Goal: Task Accomplishment & Management: Use online tool/utility

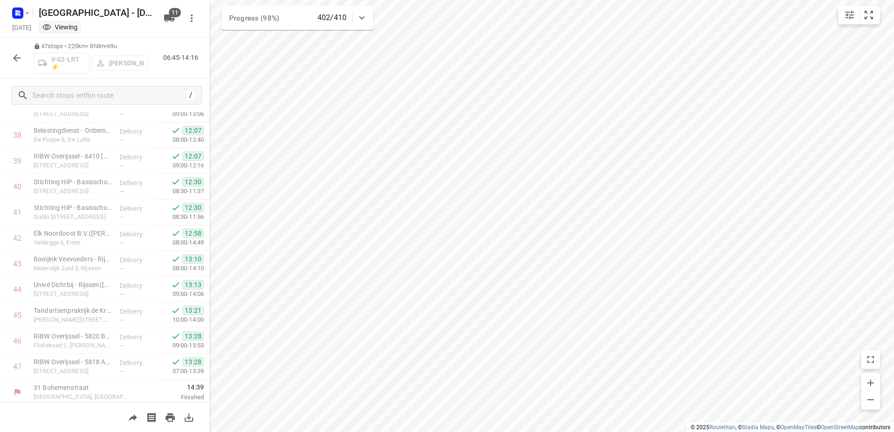
scroll to position [991, 0]
click at [16, 56] on icon "button" at bounding box center [16, 57] width 7 height 7
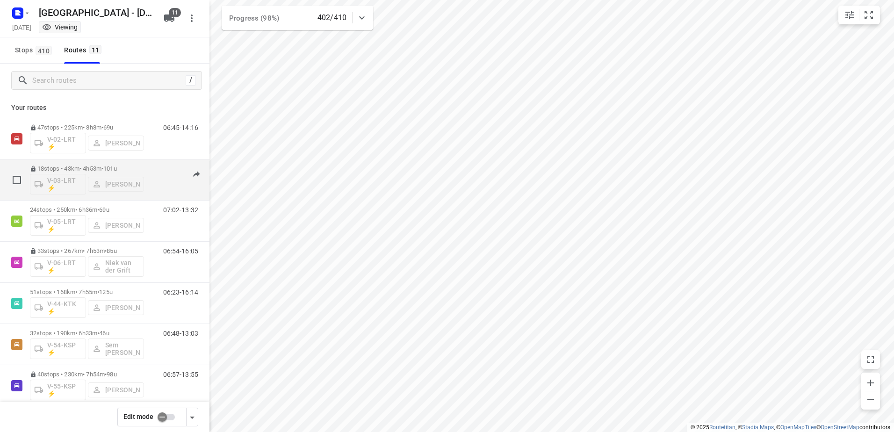
click at [151, 175] on div "06:51-14:06" at bounding box center [174, 182] width 47 height 34
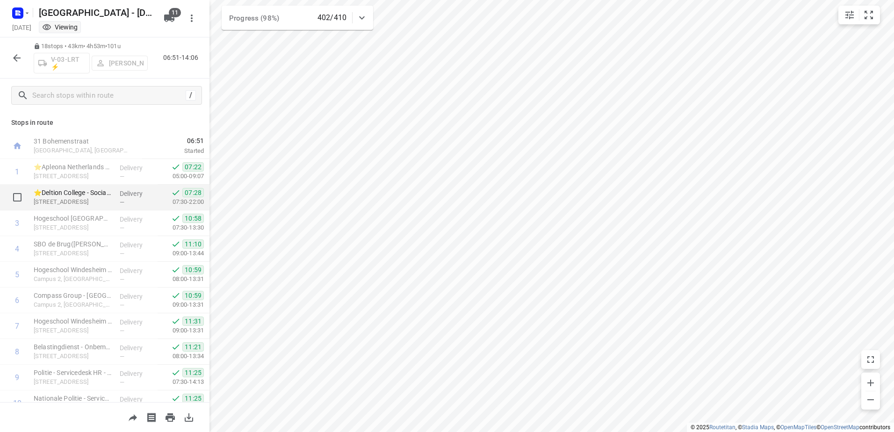
scroll to position [245, 0]
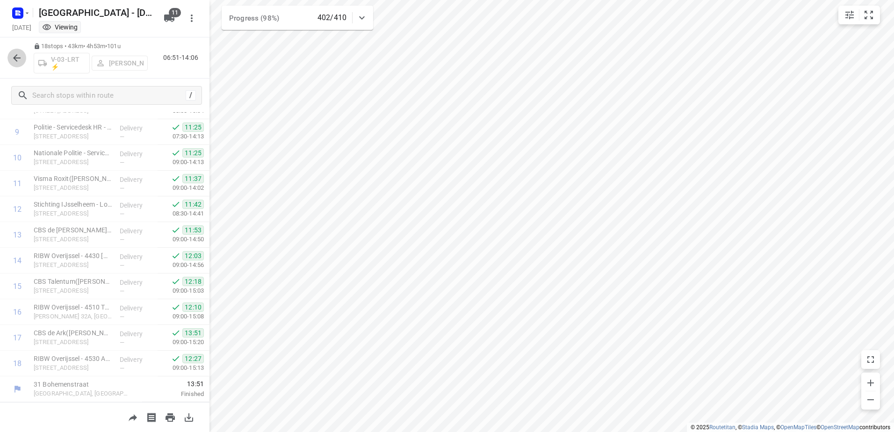
click at [19, 59] on icon "button" at bounding box center [16, 57] width 11 height 11
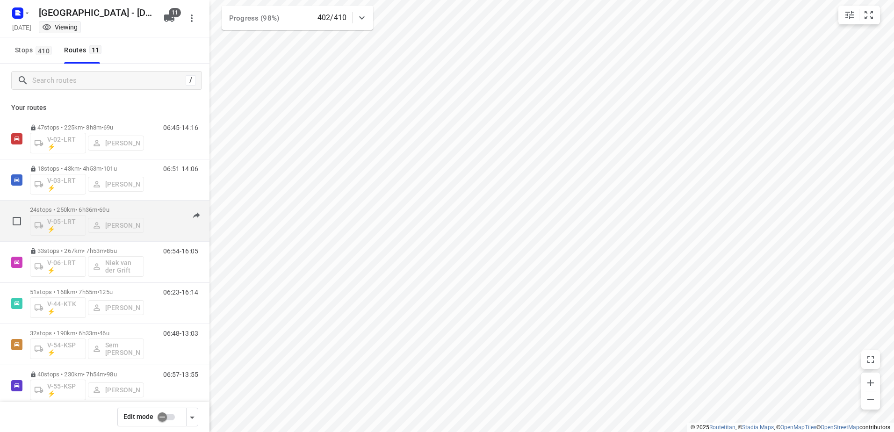
click at [150, 205] on div "24 stops • 250km • 6h36m • 69u V-05-LRT ⚡ Milan Rave 07:02-13:32" at bounding box center [120, 221] width 180 height 39
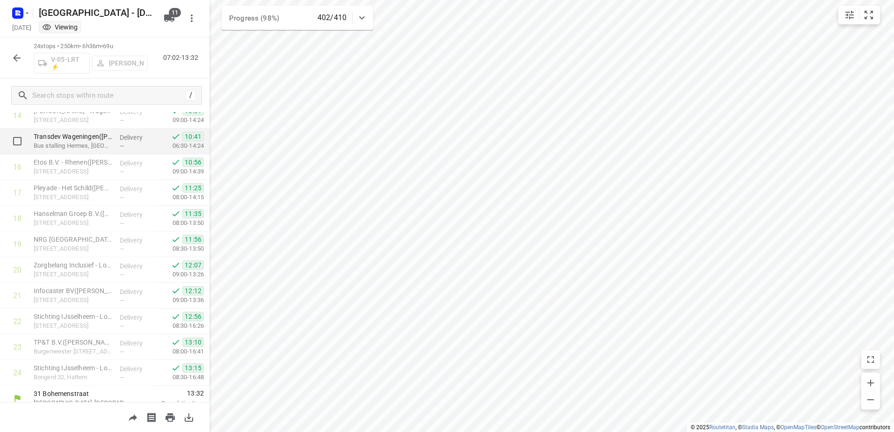
scroll to position [400, 0]
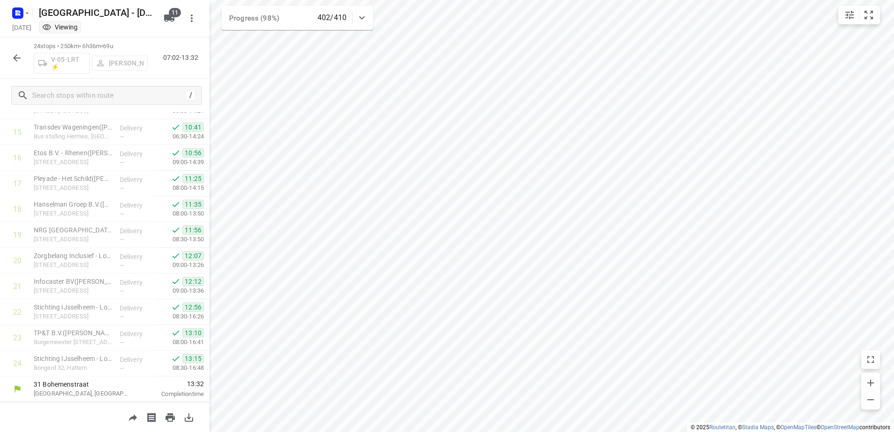
click at [12, 53] on icon "button" at bounding box center [16, 57] width 11 height 11
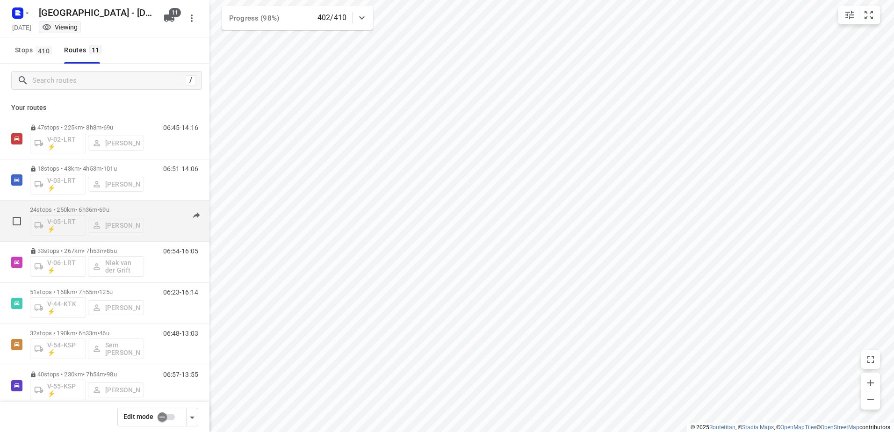
click at [151, 212] on div "07:02-13:32" at bounding box center [174, 223] width 47 height 34
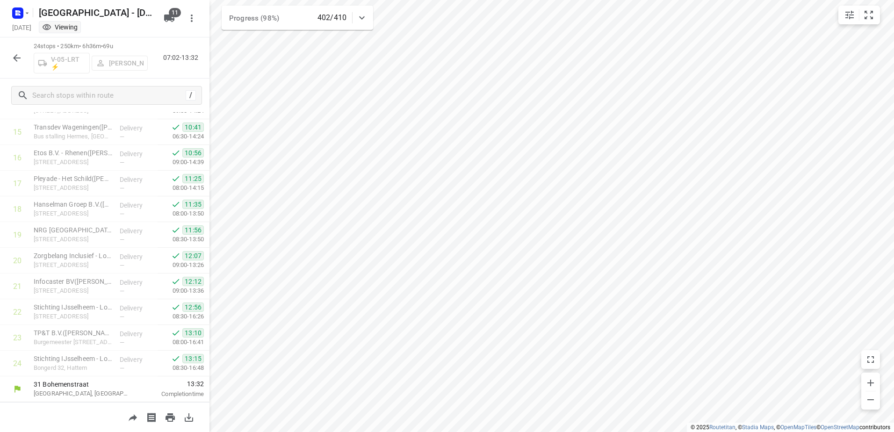
click at [7, 59] on button "button" at bounding box center [16, 58] width 19 height 19
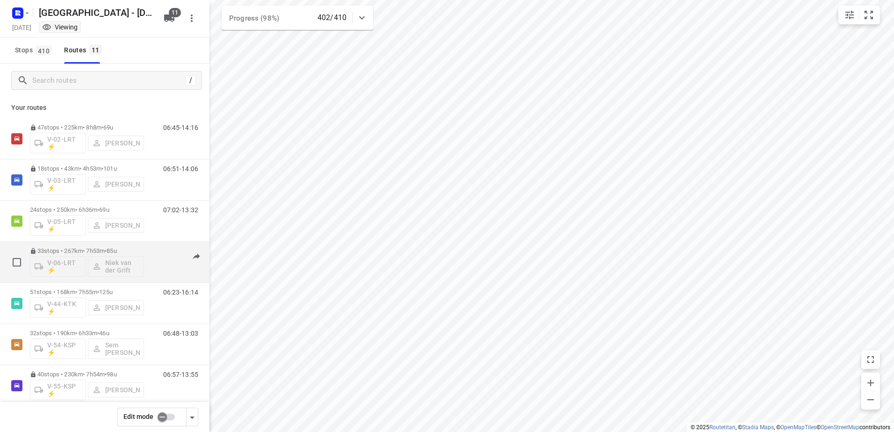
click at [151, 252] on div "06:54-16:05" at bounding box center [174, 264] width 47 height 34
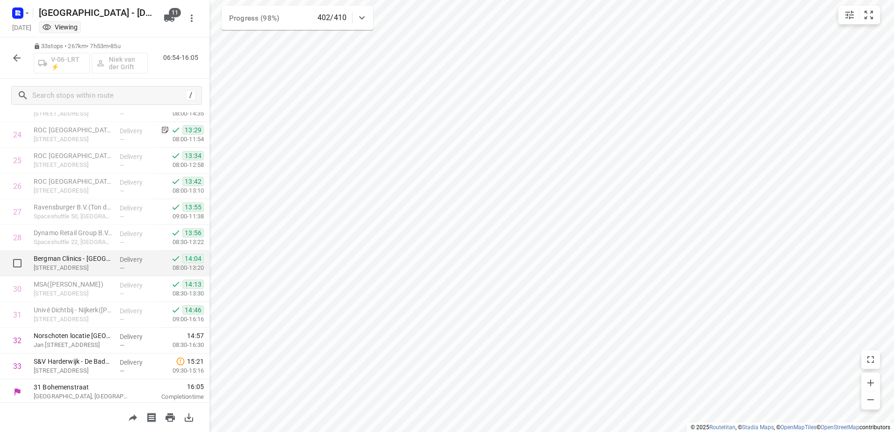
scroll to position [631, 0]
click at [14, 59] on icon "button" at bounding box center [16, 57] width 11 height 11
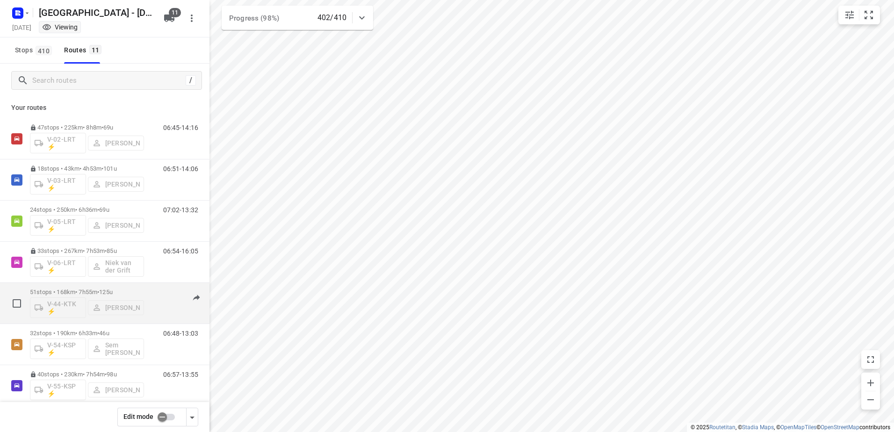
scroll to position [178, 0]
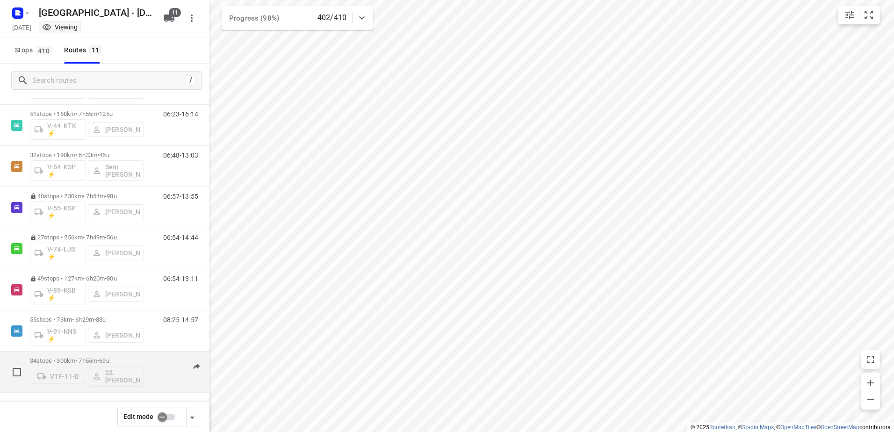
click at [151, 367] on div "07:54-15:23" at bounding box center [174, 374] width 47 height 34
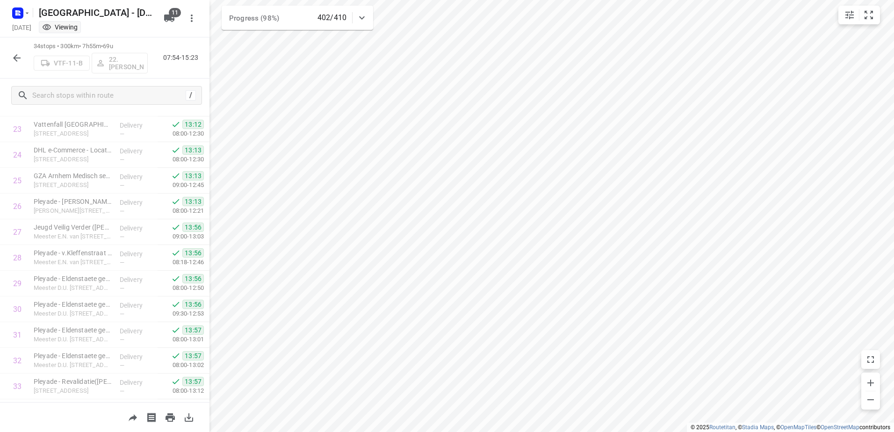
scroll to position [657, 0]
click at [14, 55] on icon "button" at bounding box center [16, 57] width 11 height 11
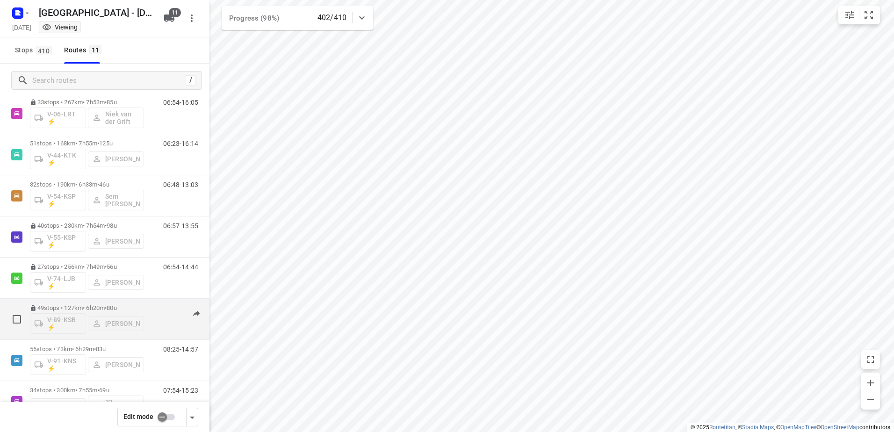
scroll to position [178, 0]
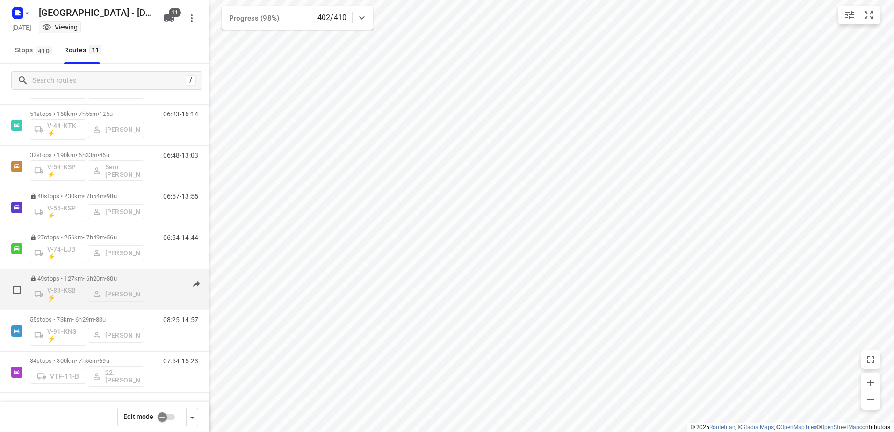
click at [151, 306] on div "06:54-13:11" at bounding box center [174, 292] width 47 height 34
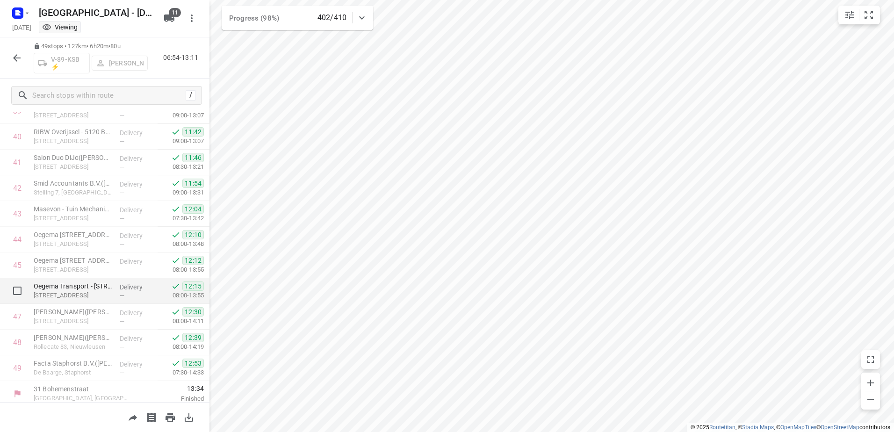
scroll to position [1043, 0]
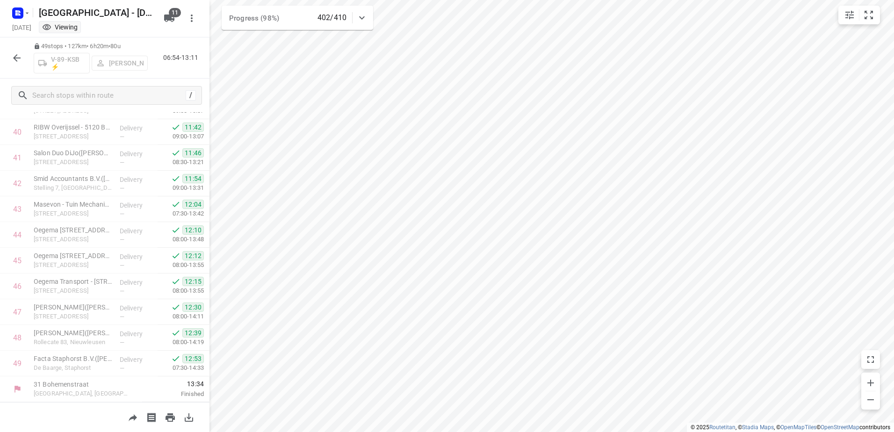
click at [25, 53] on button "button" at bounding box center [16, 58] width 19 height 19
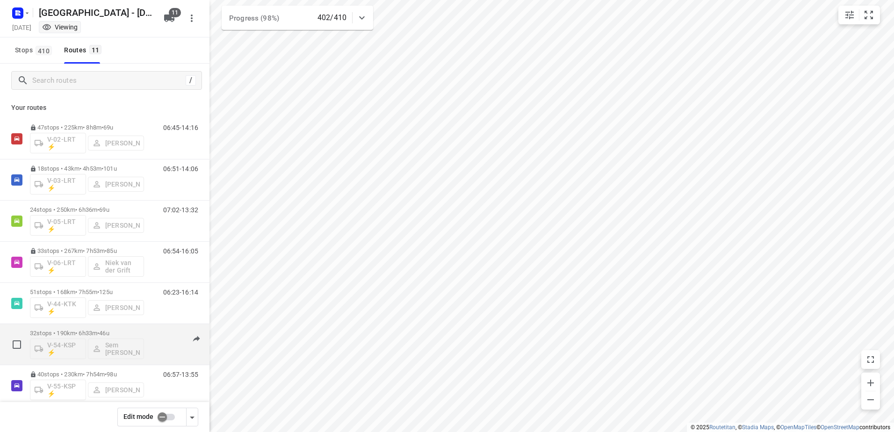
scroll to position [178, 0]
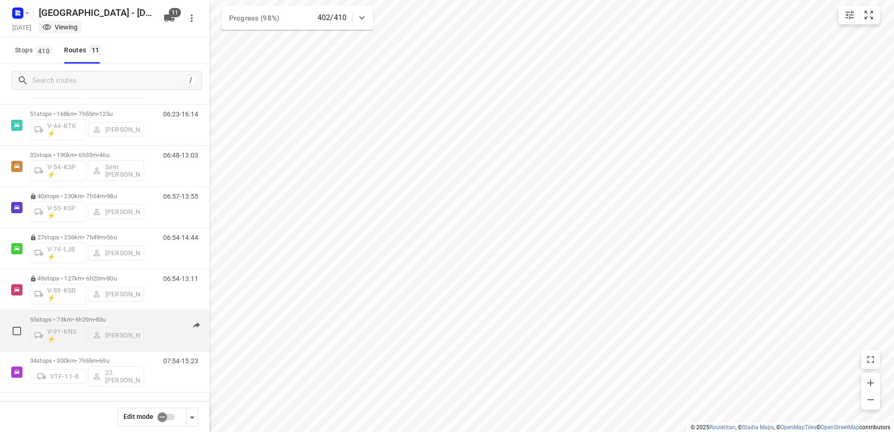
click at [151, 321] on div "08:25-14:57" at bounding box center [174, 333] width 47 height 34
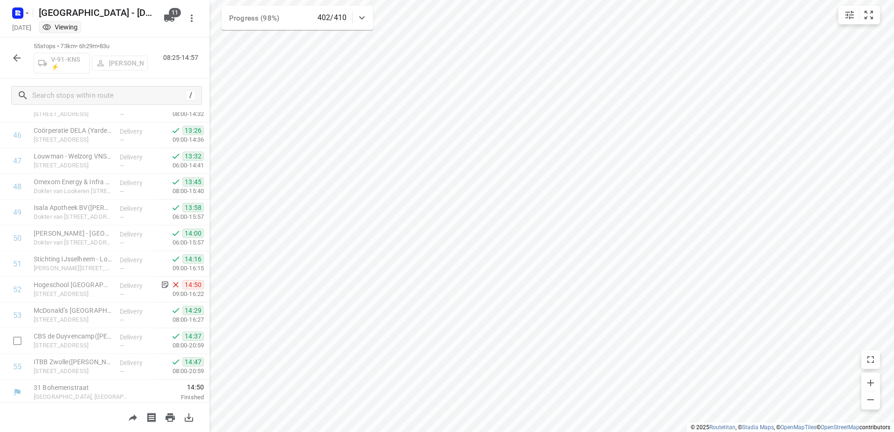
scroll to position [1197, 0]
click at [17, 56] on icon "button" at bounding box center [16, 57] width 11 height 11
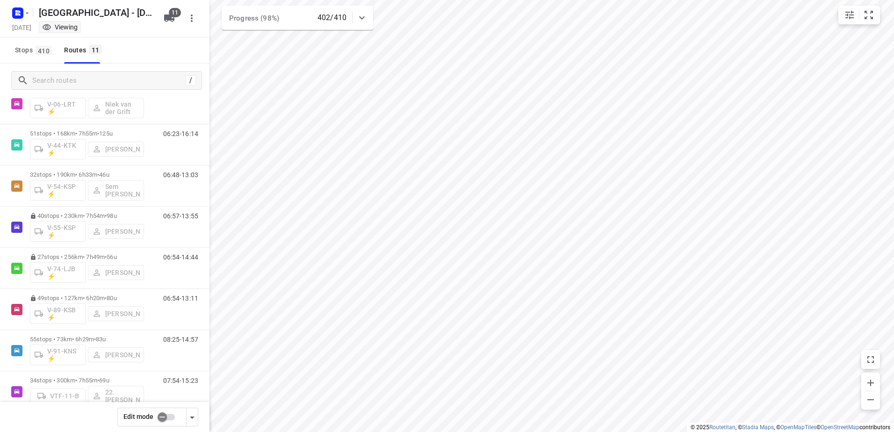
scroll to position [178, 0]
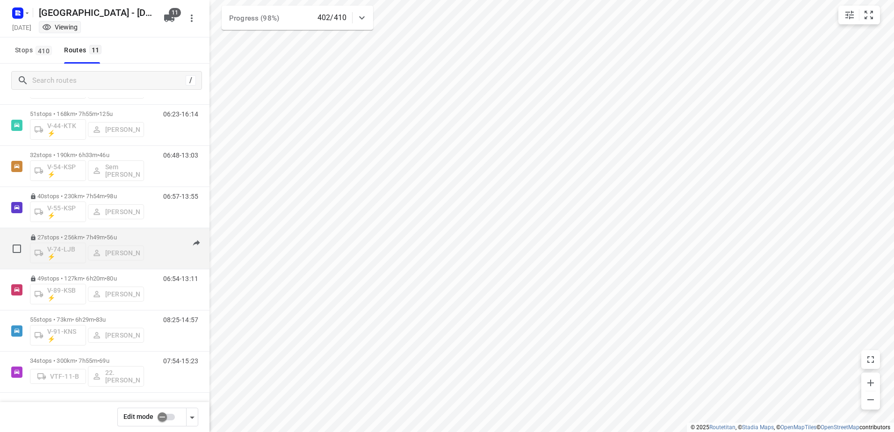
click at [155, 242] on div "06:54-14:44" at bounding box center [174, 251] width 47 height 34
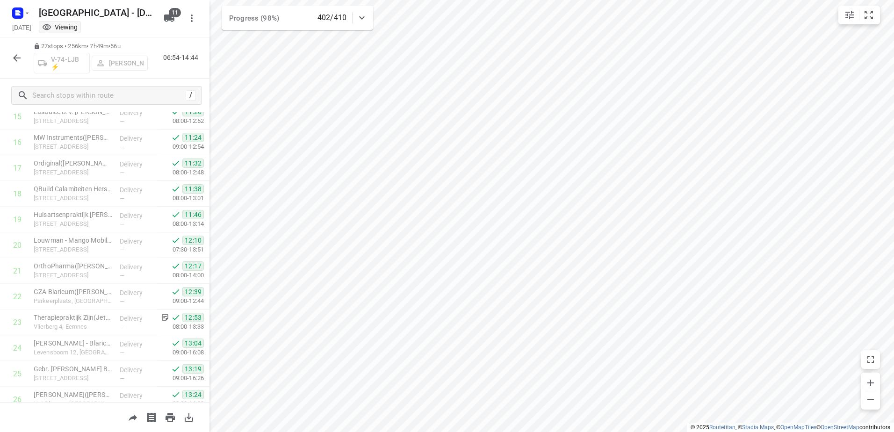
scroll to position [477, 0]
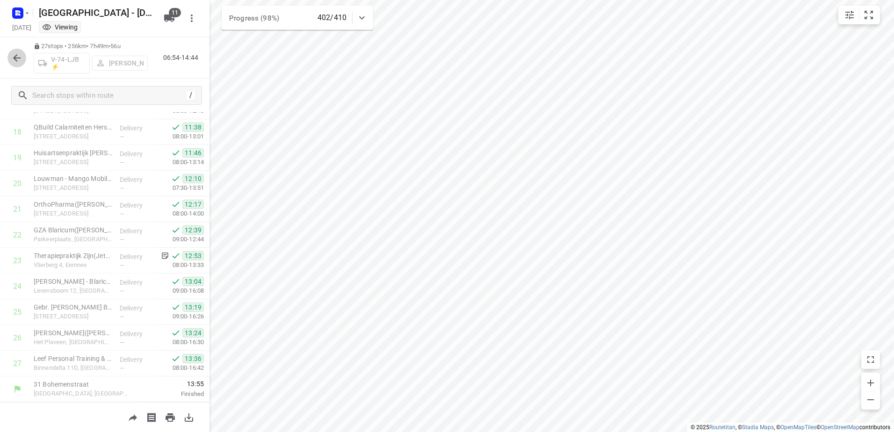
click at [22, 57] on button "button" at bounding box center [16, 58] width 19 height 19
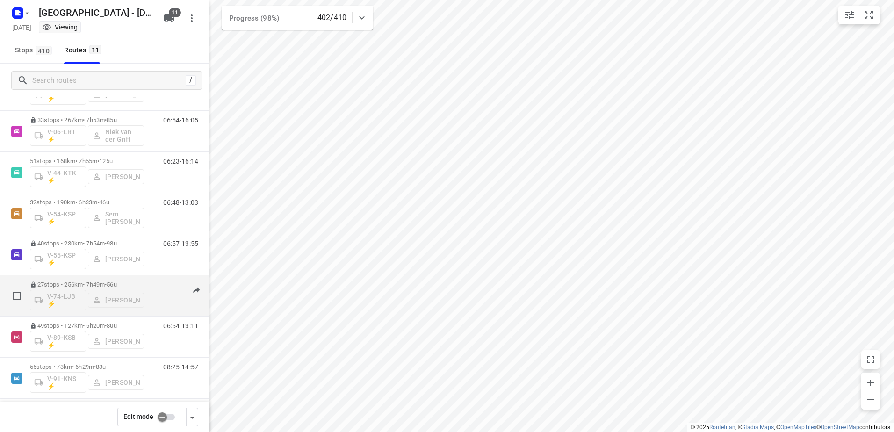
scroll to position [178, 0]
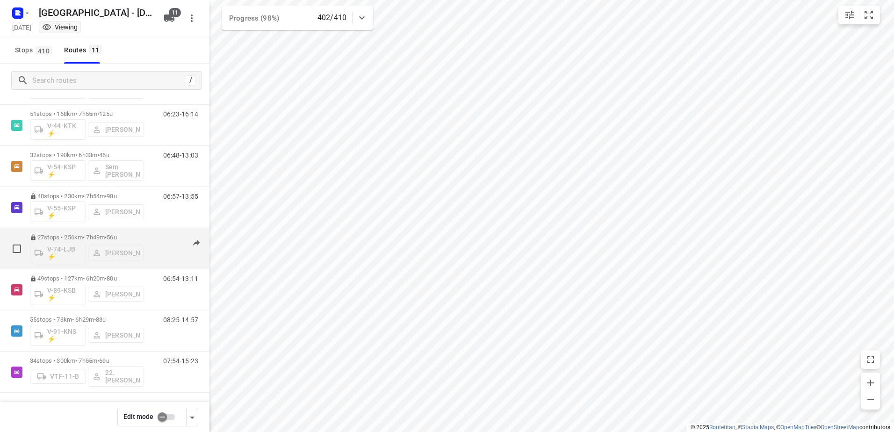
click at [151, 239] on div "06:54-14:44" at bounding box center [174, 251] width 47 height 34
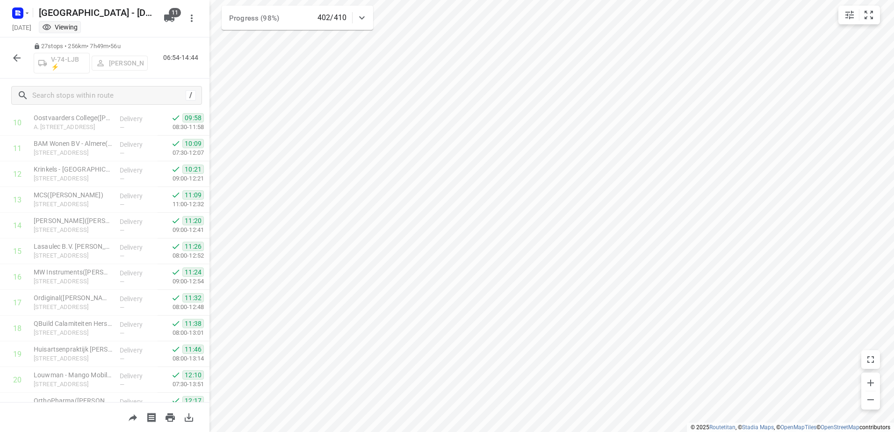
scroll to position [477, 0]
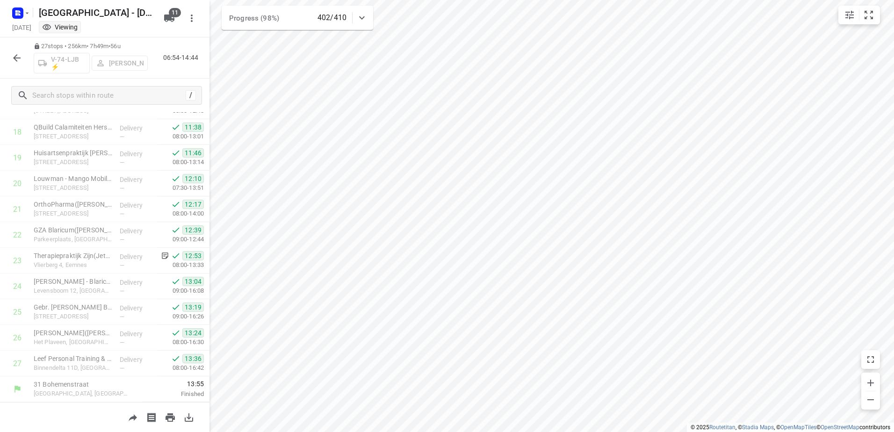
click at [15, 58] on icon "button" at bounding box center [16, 57] width 7 height 7
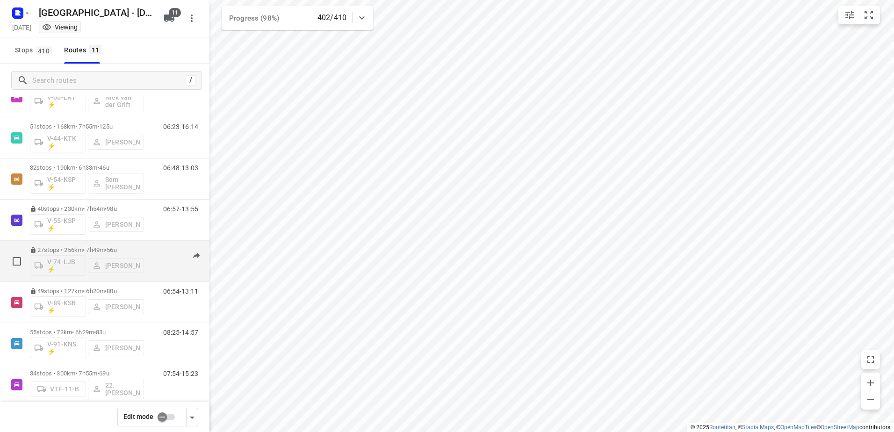
scroll to position [178, 0]
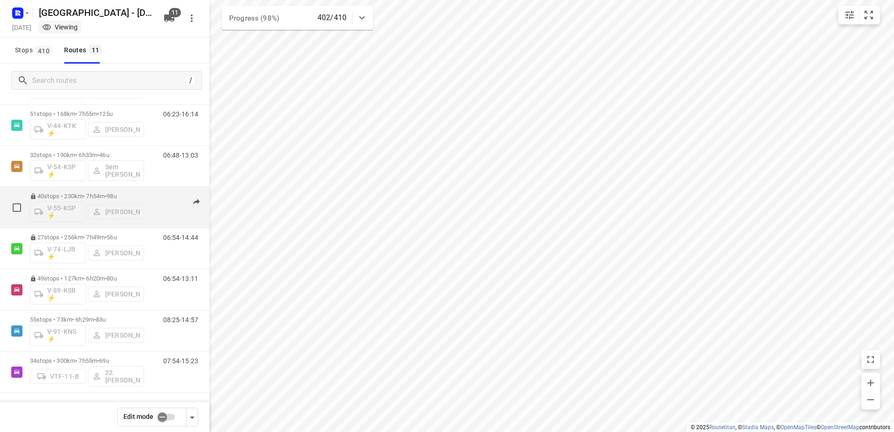
click at [153, 199] on div "06:57-13:55" at bounding box center [174, 210] width 47 height 34
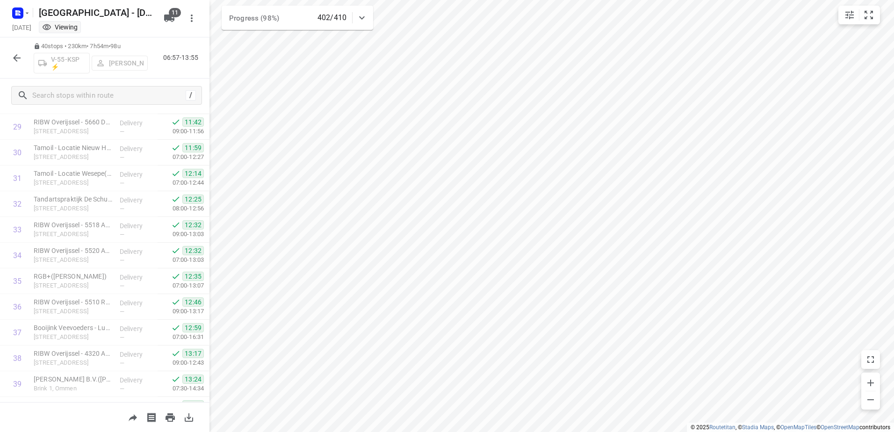
scroll to position [811, 0]
click at [22, 60] on icon "button" at bounding box center [16, 57] width 11 height 11
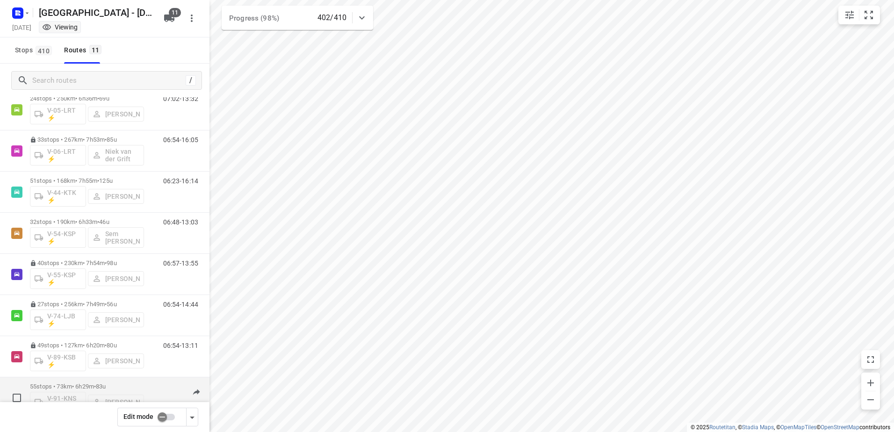
scroll to position [178, 0]
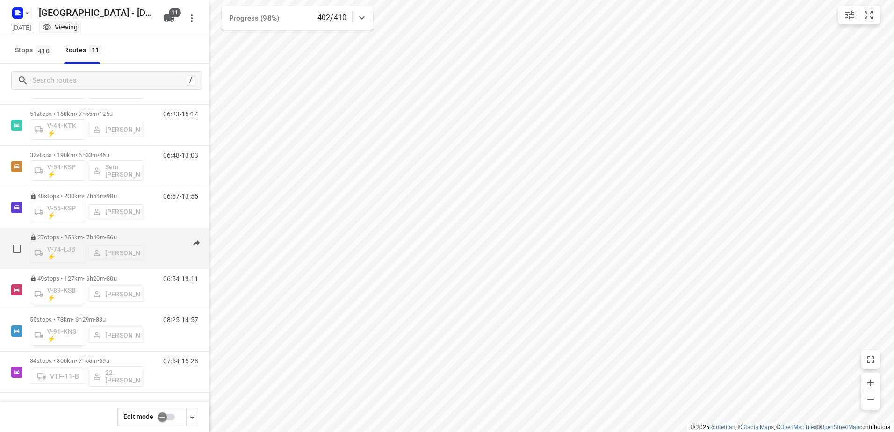
click at [151, 239] on div "06:54-14:44" at bounding box center [174, 251] width 47 height 34
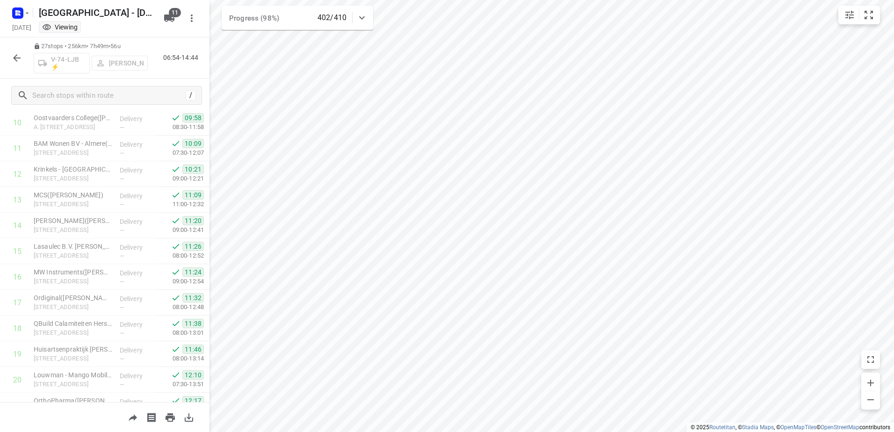
scroll to position [477, 0]
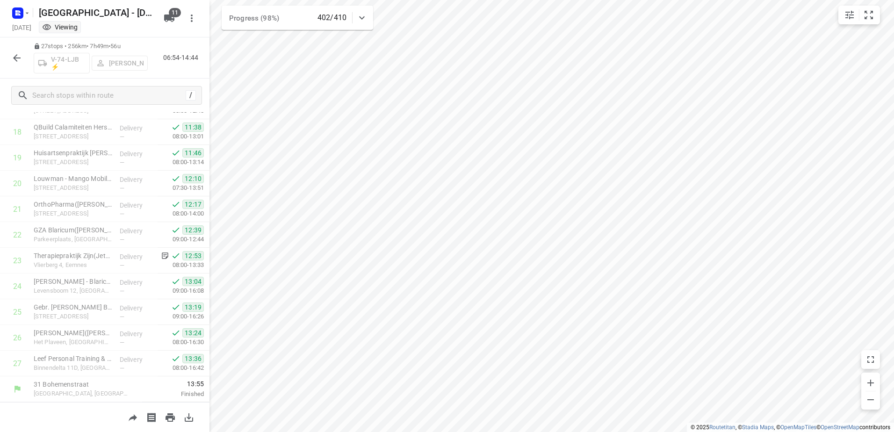
click at [22, 64] on button "button" at bounding box center [16, 58] width 19 height 19
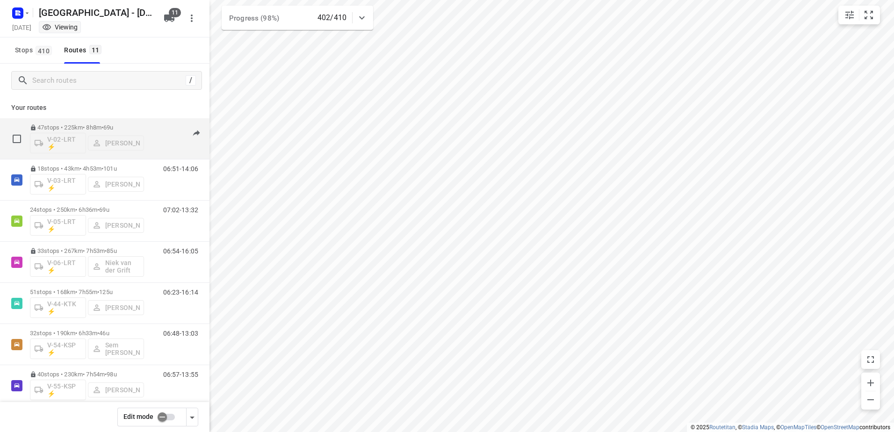
click at [155, 129] on div "06:45-14:16" at bounding box center [174, 141] width 47 height 34
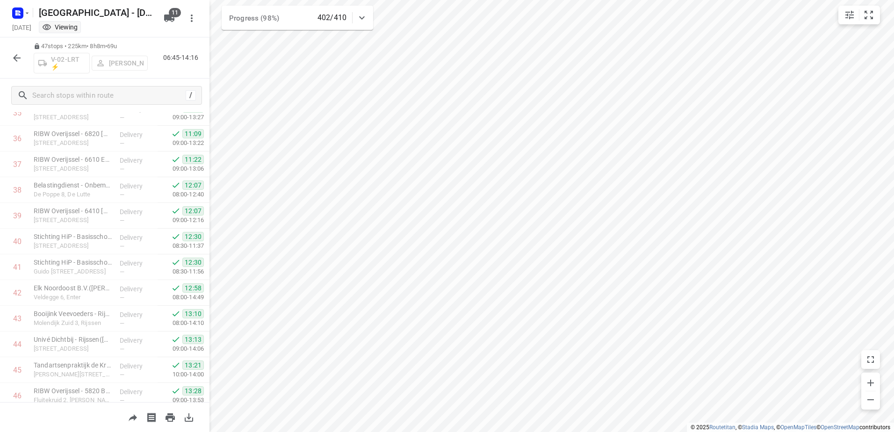
scroll to position [991, 0]
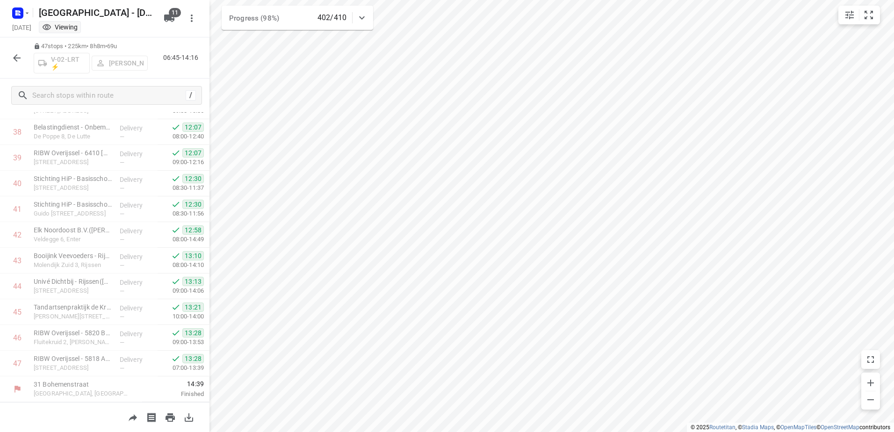
click at [14, 54] on icon "button" at bounding box center [16, 57] width 11 height 11
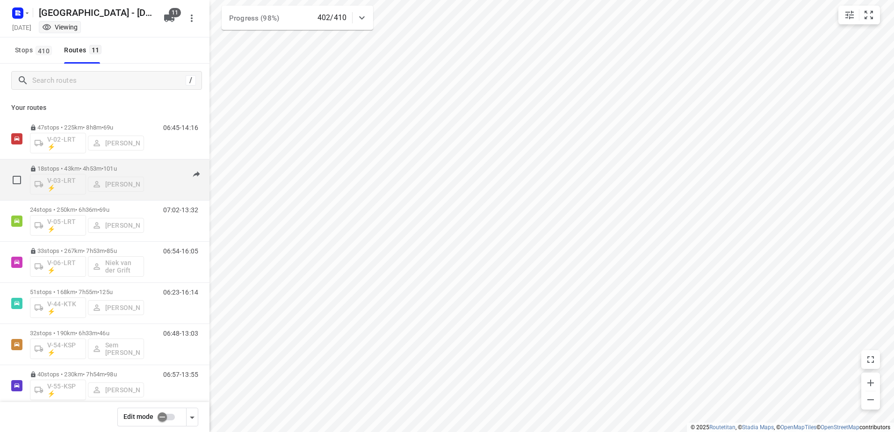
click at [160, 169] on div "06:51-14:06" at bounding box center [174, 182] width 47 height 34
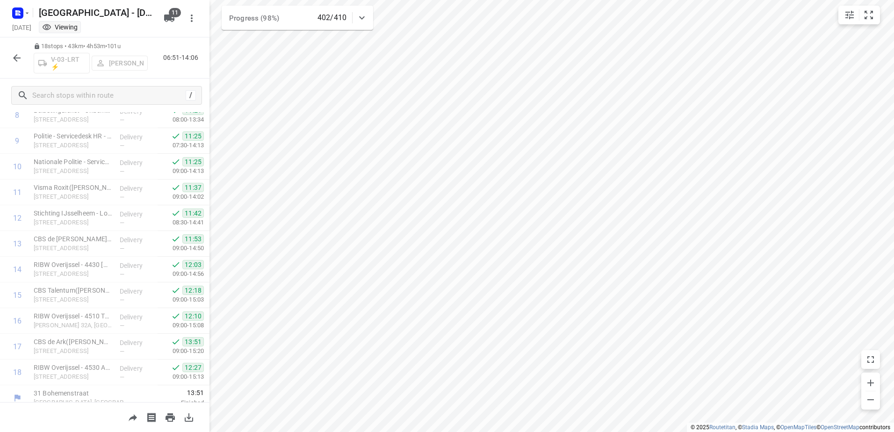
scroll to position [245, 0]
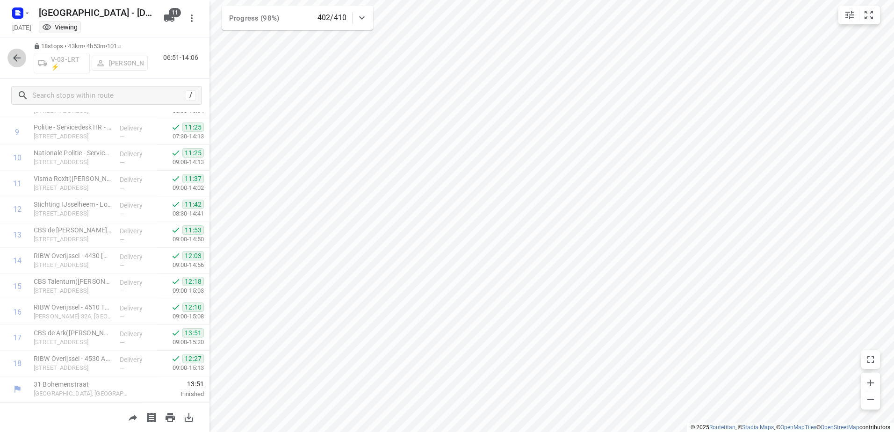
click at [22, 59] on button "button" at bounding box center [16, 58] width 19 height 19
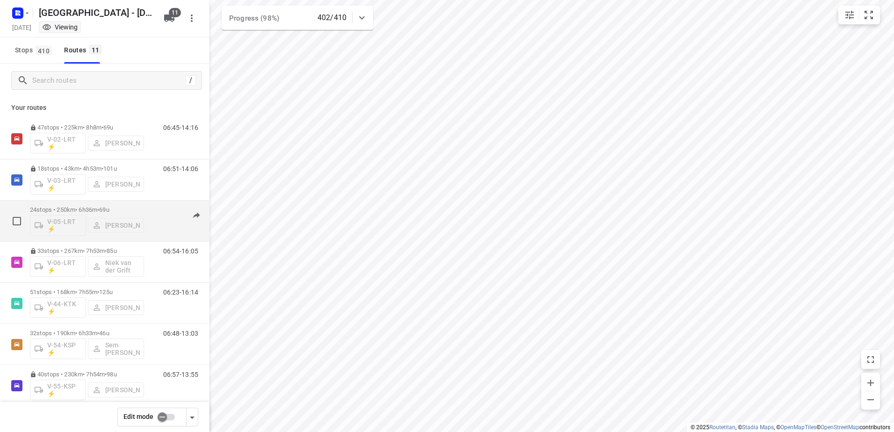
click at [157, 204] on div "24 stops • 250km • 6h36m • 69u V-05-LRT ⚡ Milan Rave 07:02-13:32" at bounding box center [120, 221] width 180 height 39
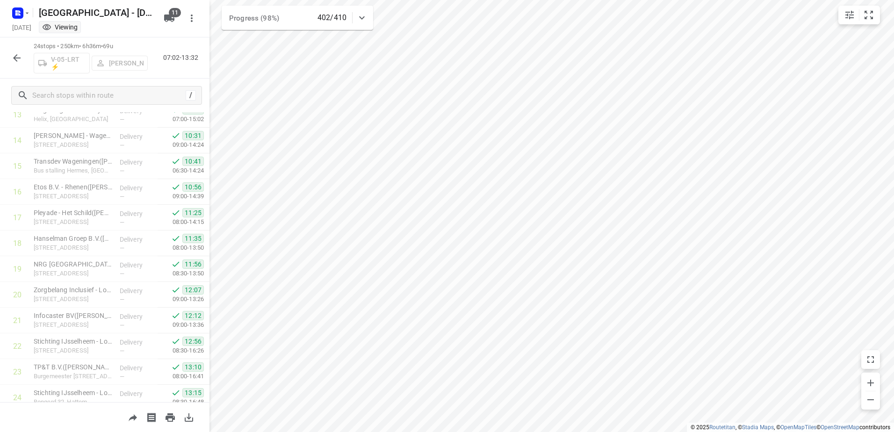
scroll to position [400, 0]
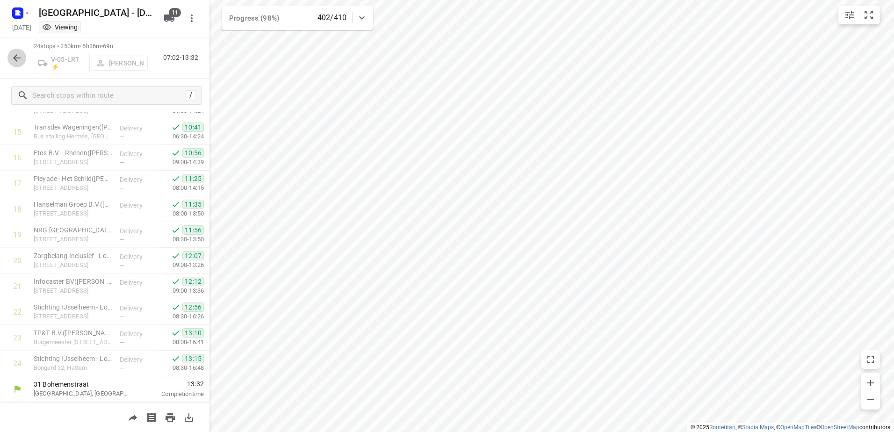
click at [16, 59] on icon "button" at bounding box center [16, 57] width 11 height 11
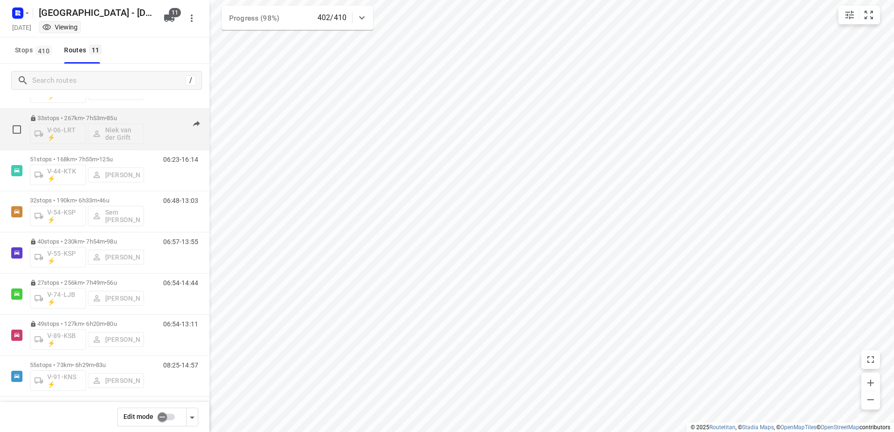
scroll to position [178, 0]
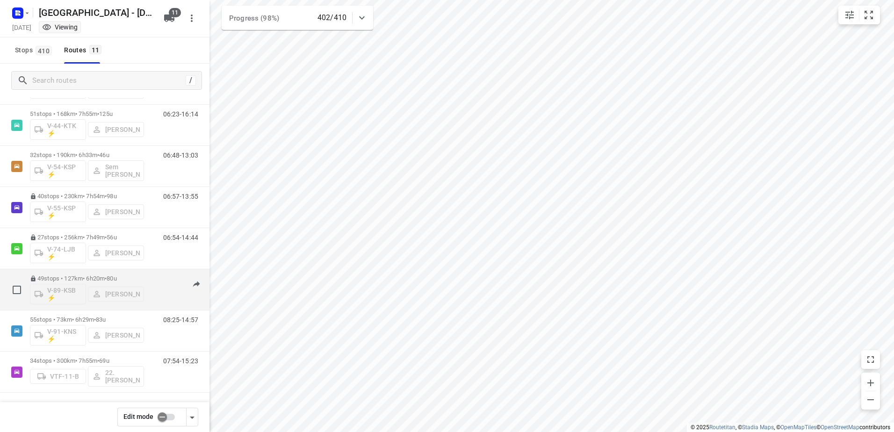
click at [151, 279] on div "06:54-13:11" at bounding box center [174, 292] width 47 height 34
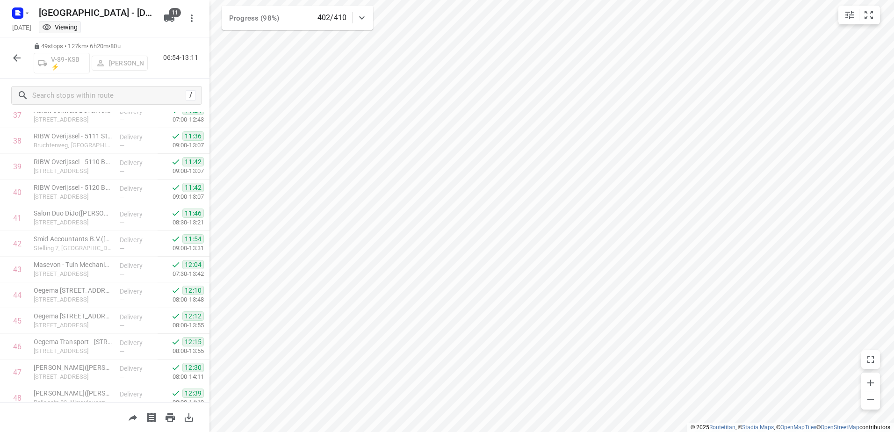
scroll to position [1043, 0]
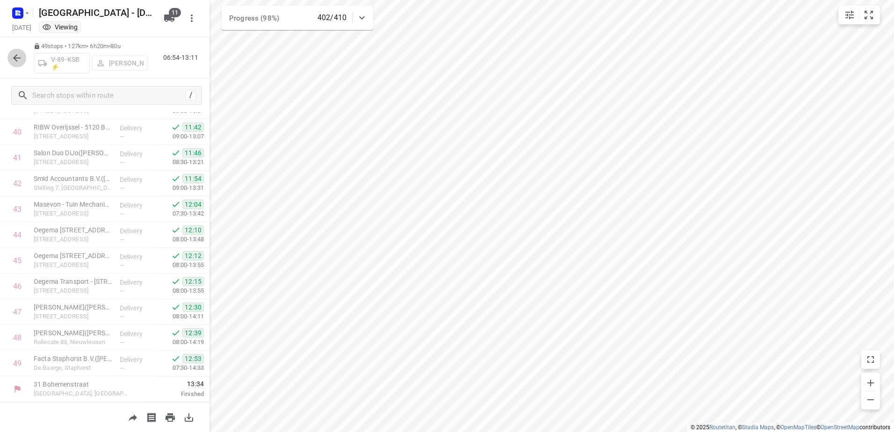
click at [16, 55] on icon "button" at bounding box center [16, 57] width 7 height 7
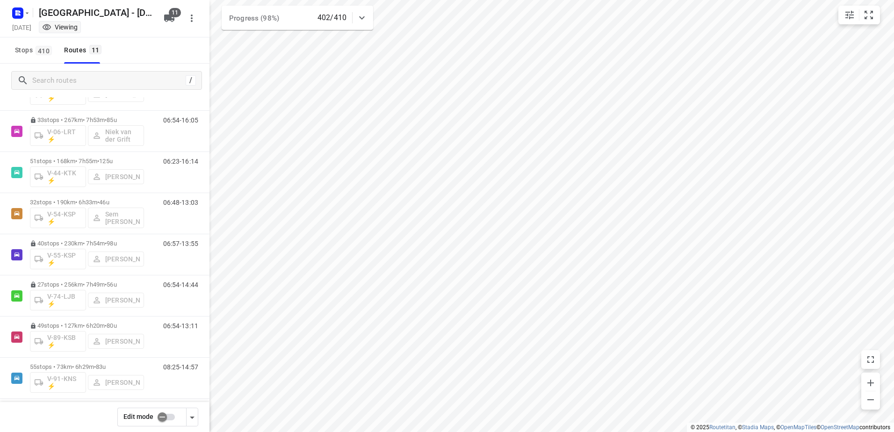
scroll to position [178, 0]
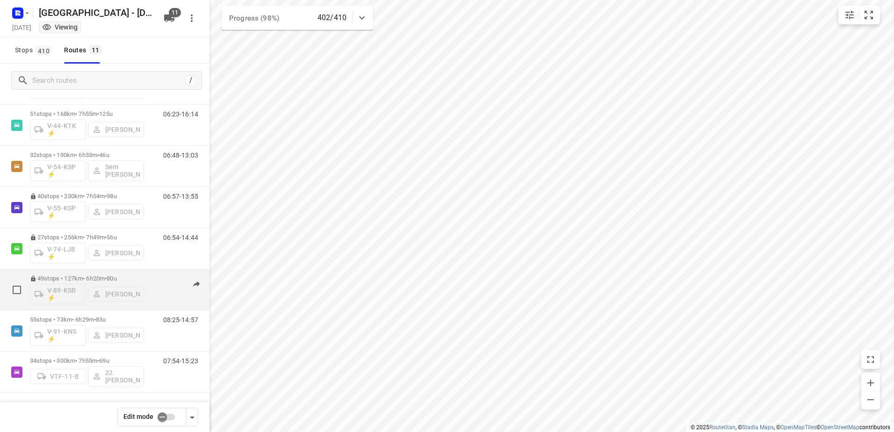
click at [151, 281] on div "06:54-13:11" at bounding box center [174, 292] width 47 height 34
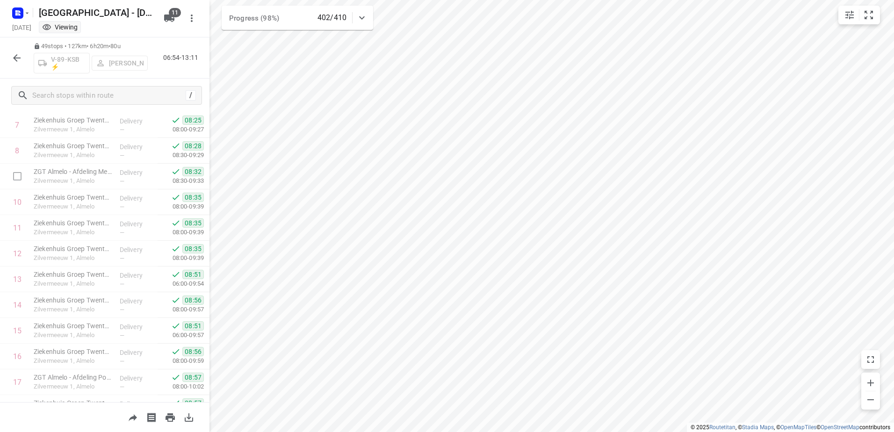
scroll to position [0, 0]
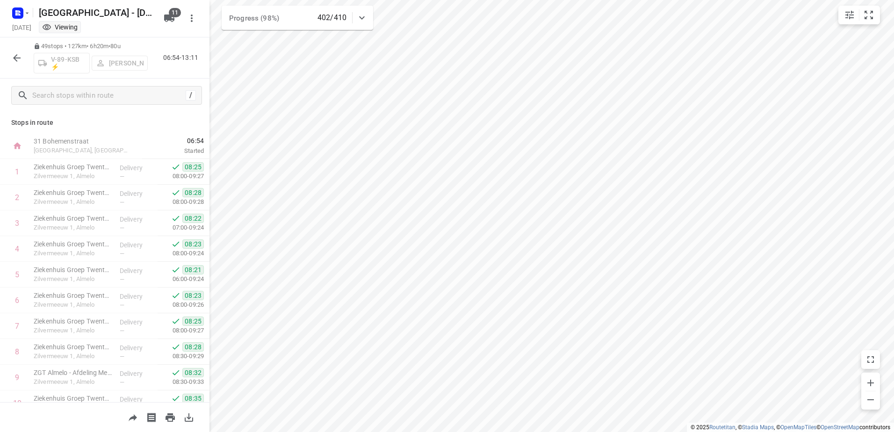
click at [8, 58] on button "button" at bounding box center [16, 58] width 19 height 19
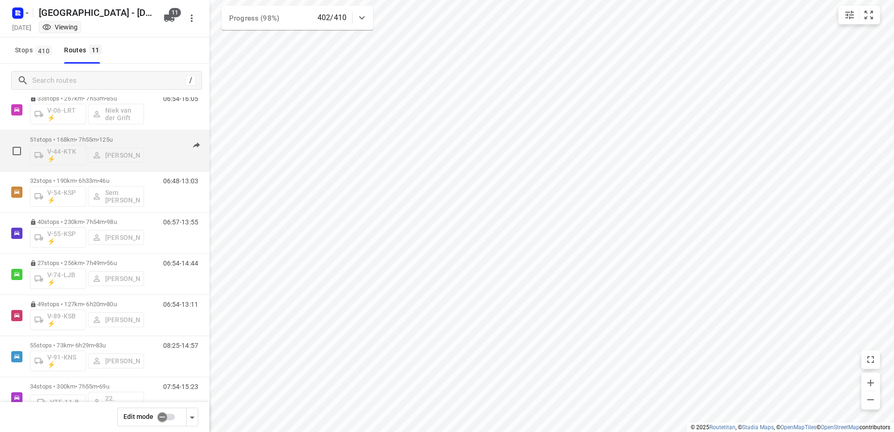
scroll to position [178, 0]
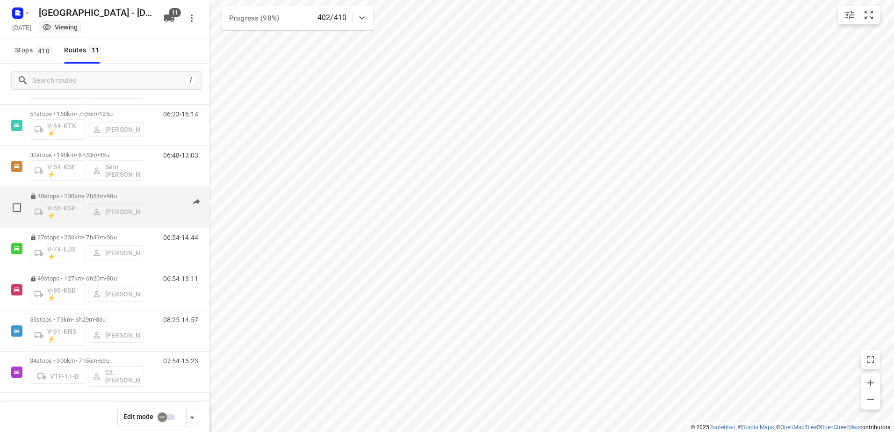
click at [162, 209] on div "06:57-13:55" at bounding box center [174, 210] width 47 height 34
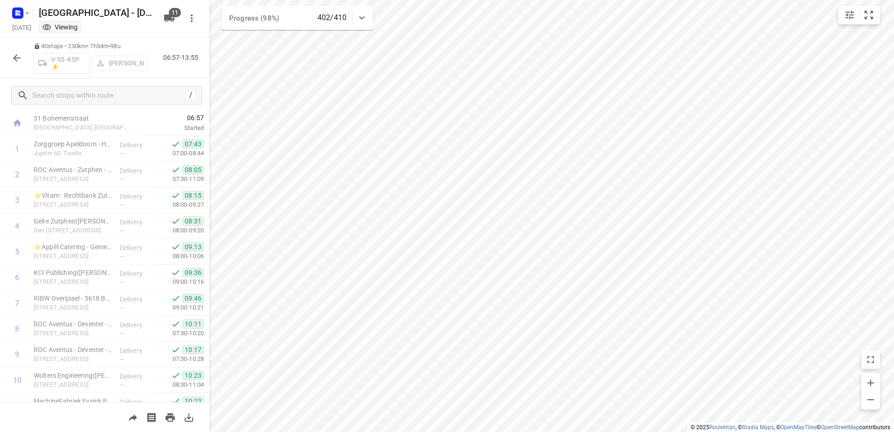
scroll to position [0, 0]
click at [13, 52] on icon "button" at bounding box center [16, 57] width 11 height 11
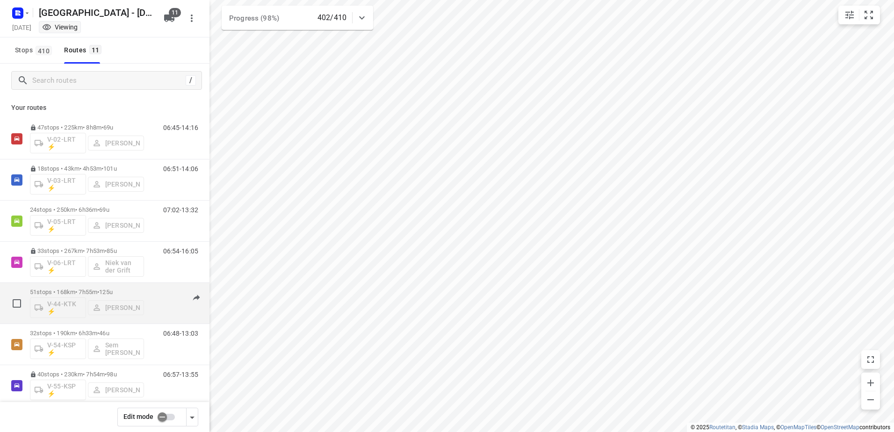
scroll to position [178, 0]
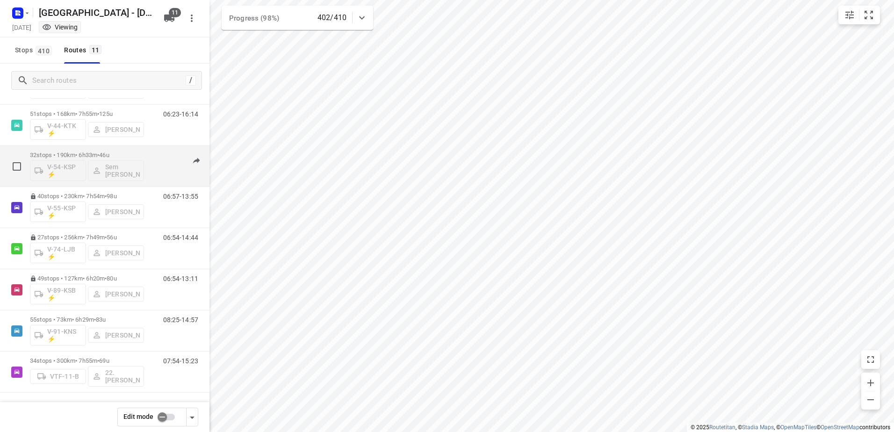
click at [140, 153] on p "32 stops • 190km • 6h33m • 46u" at bounding box center [87, 154] width 114 height 7
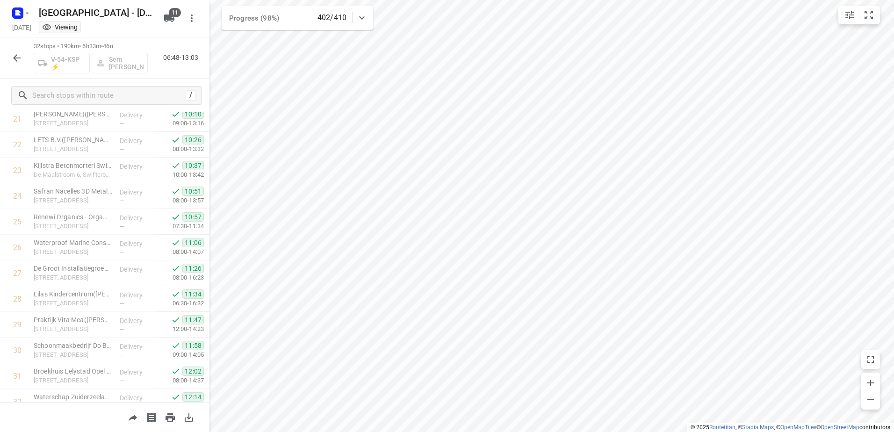
scroll to position [605, 0]
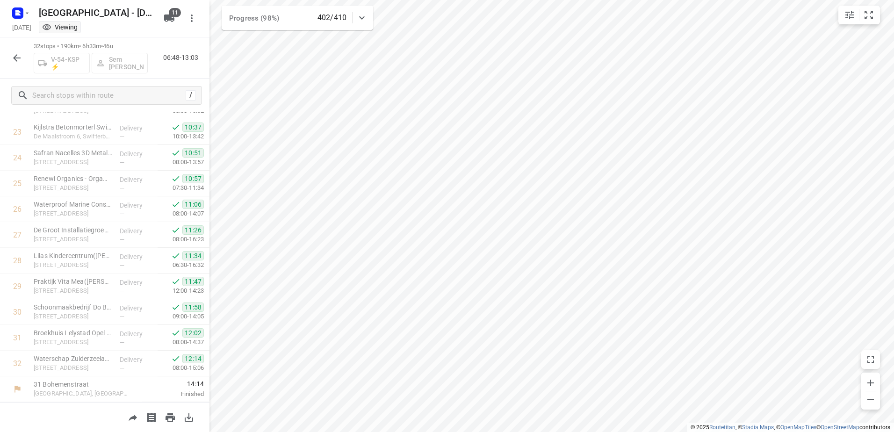
click at [18, 57] on icon "button" at bounding box center [16, 57] width 11 height 11
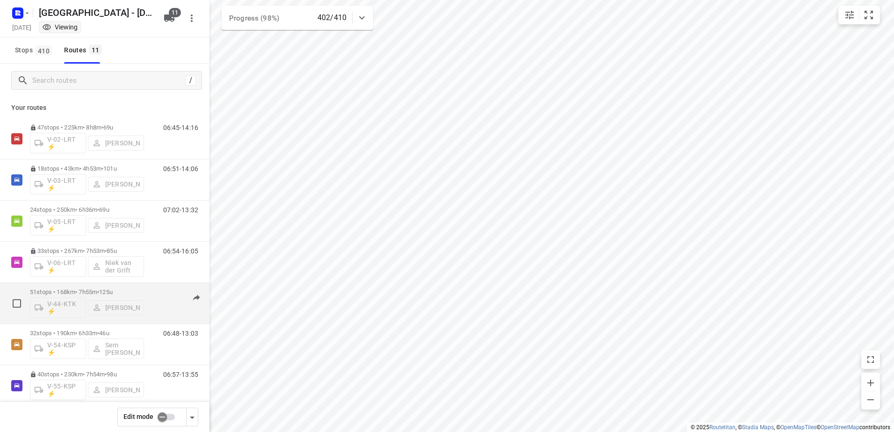
click at [131, 291] on p "51 stops • 168km • 7h55m • 125u" at bounding box center [87, 291] width 114 height 7
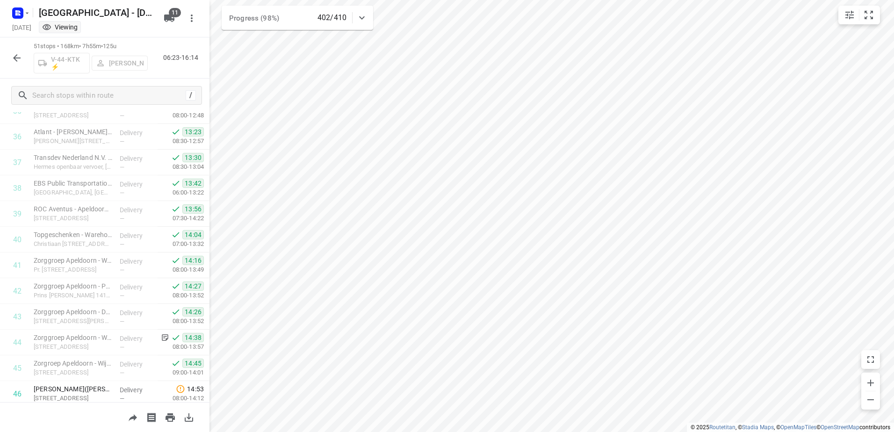
scroll to position [1094, 0]
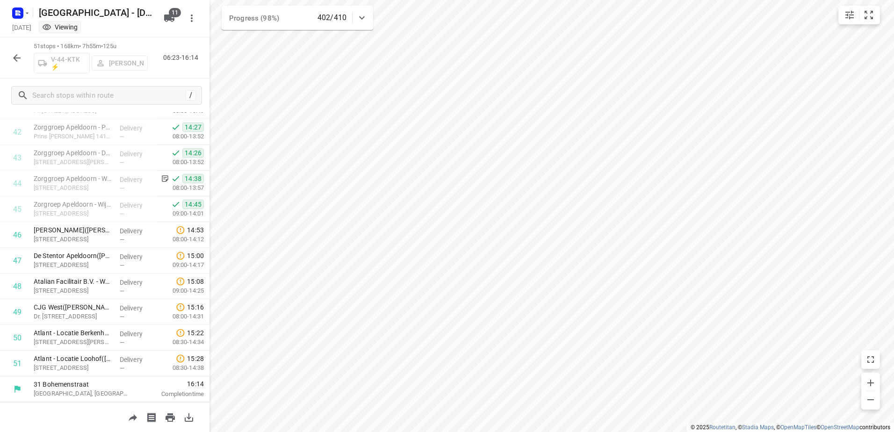
click at [19, 57] on icon "button" at bounding box center [16, 57] width 11 height 11
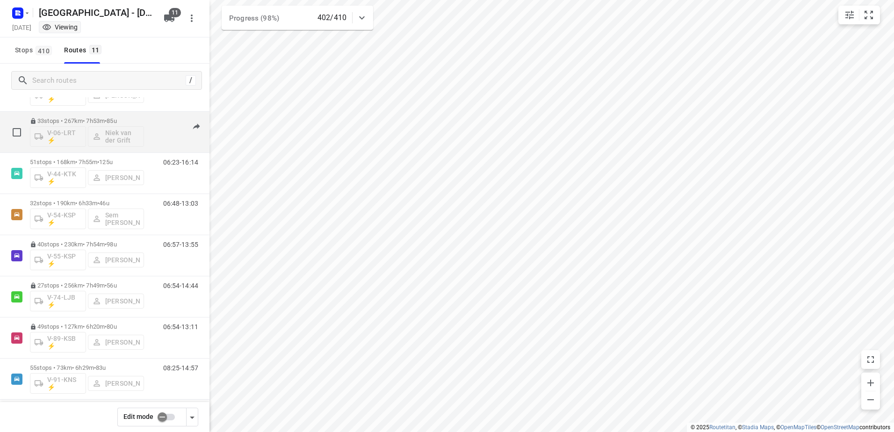
scroll to position [178, 0]
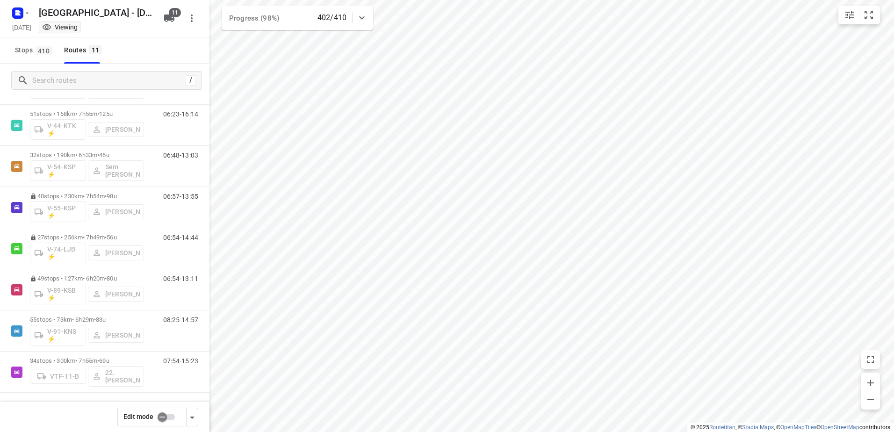
click at [365, 16] on icon at bounding box center [361, 17] width 11 height 11
click at [365, 16] on icon at bounding box center [361, 21] width 11 height 11
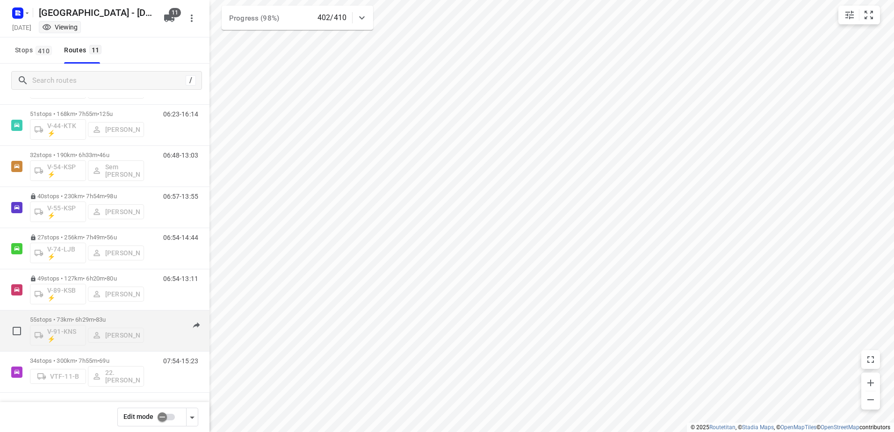
click at [160, 328] on div "08:25-14:57" at bounding box center [174, 333] width 47 height 34
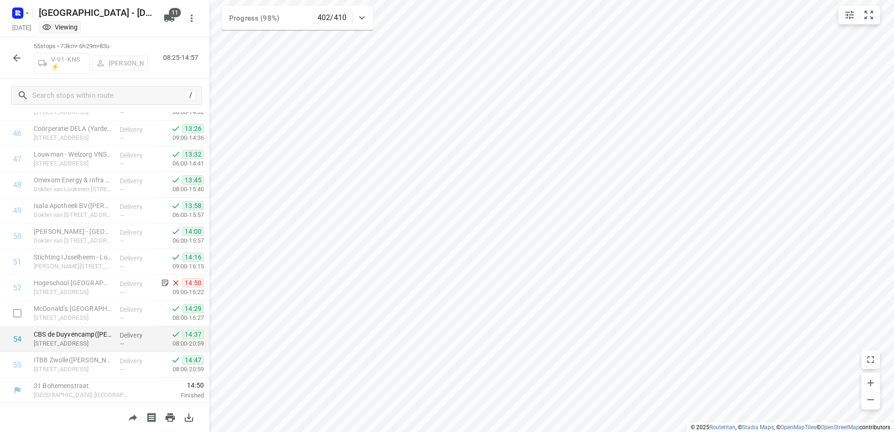
scroll to position [1197, 0]
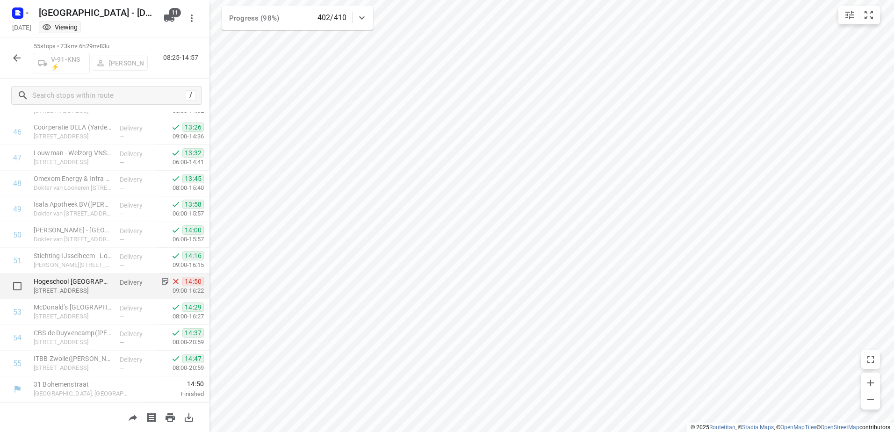
click at [127, 284] on p "Delivery" at bounding box center [137, 282] width 35 height 9
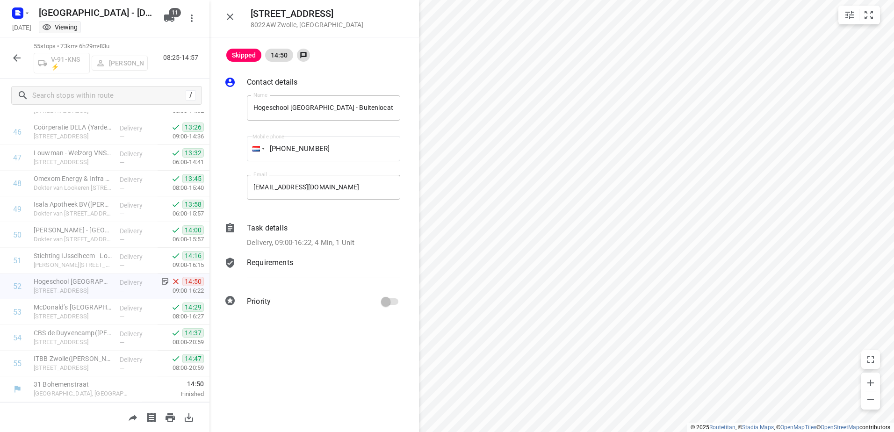
click at [278, 226] on p "Task details" at bounding box center [267, 228] width 41 height 11
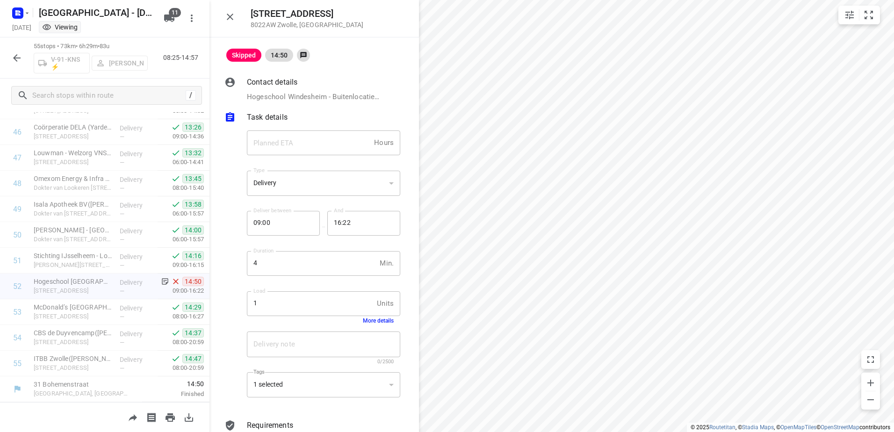
click at [368, 319] on button "More details" at bounding box center [378, 320] width 31 height 7
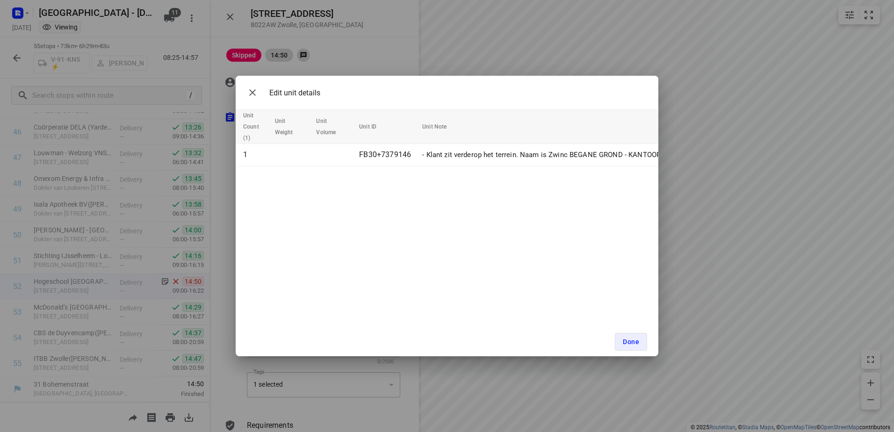
click at [442, 43] on div "Edit unit details Unit Count (1) Unit Weight Unit Volume Unit ID Unit Note 1 FB…" at bounding box center [447, 216] width 894 height 432
click at [638, 345] on span "Done" at bounding box center [631, 341] width 16 height 7
